Goal: Information Seeking & Learning: Find specific fact

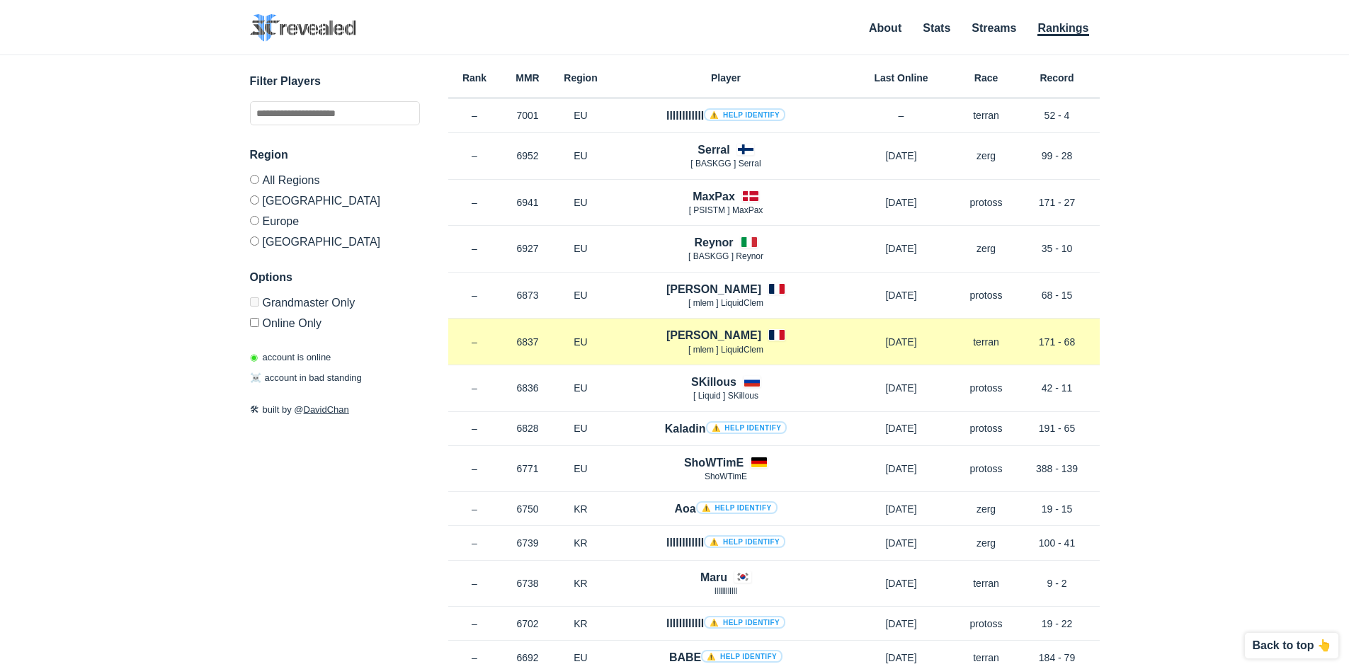
drag, startPoint x: 695, startPoint y: 285, endPoint x: 993, endPoint y: 344, distance: 303.1
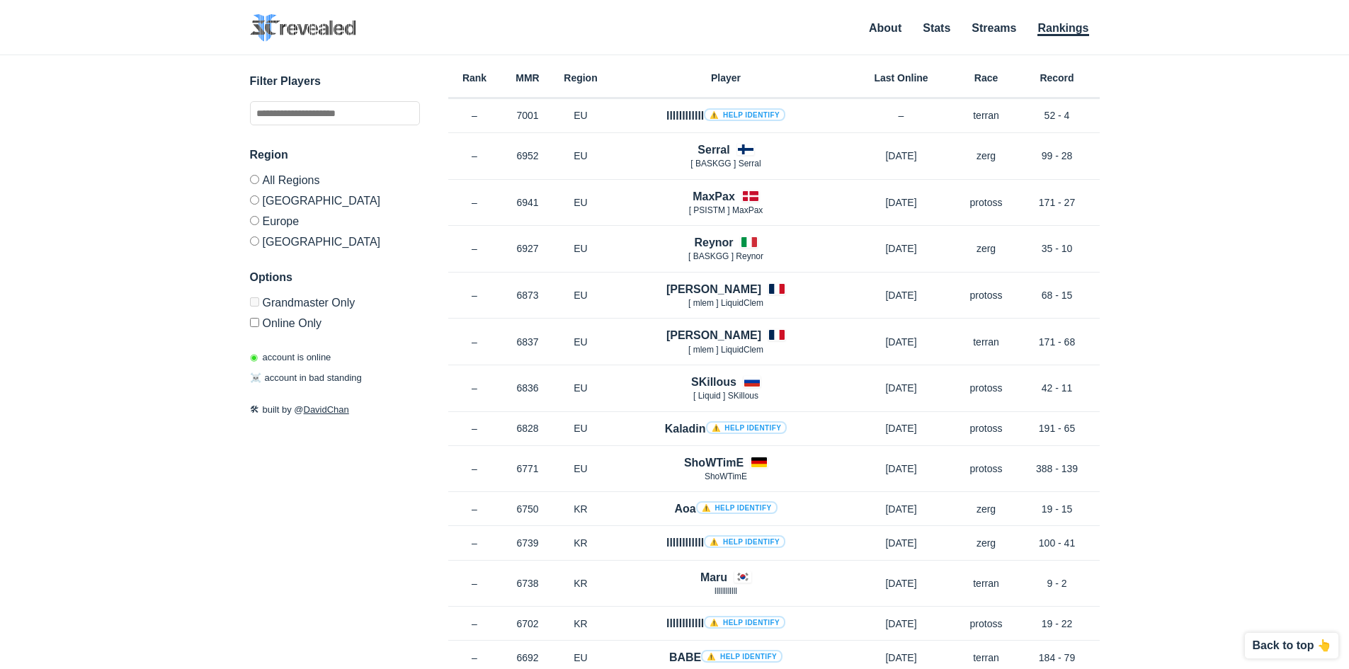
click at [1218, 341] on div "✕ Filter Players Region All Regions [GEOGRAPHIC_DATA] [GEOGRAPHIC_DATA] [GEOGRA…" at bounding box center [674, 344] width 1320 height 578
click at [271, 215] on label "Europe" at bounding box center [335, 220] width 170 height 21
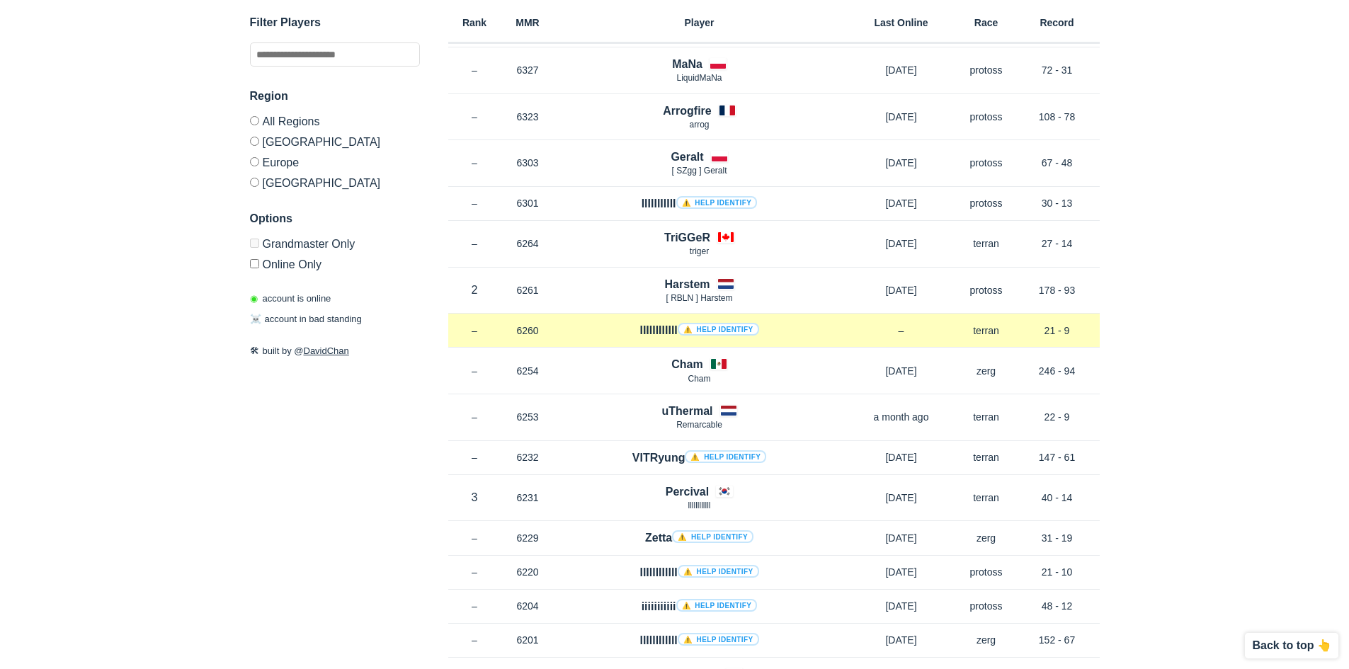
scroll to position [1345, 0]
